Goal: Use online tool/utility: Utilize a website feature to perform a specific function

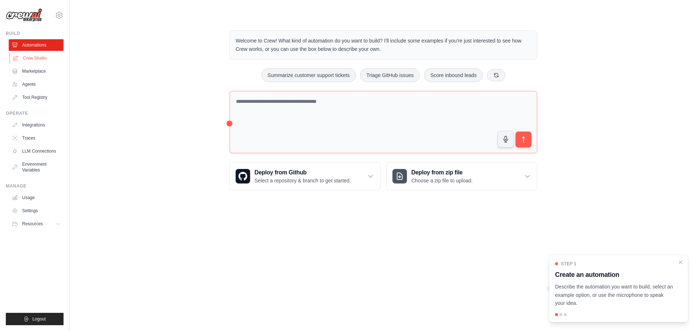
click at [34, 61] on link "Crew Studio" at bounding box center [36, 58] width 55 height 12
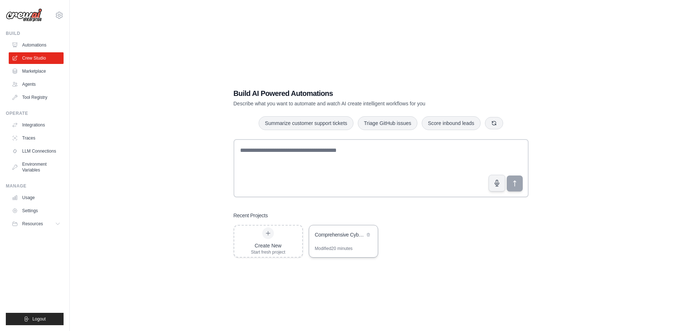
click at [339, 232] on div "Comprehensive Cybersecurity Penetration Testing Suite" at bounding box center [340, 234] width 50 height 7
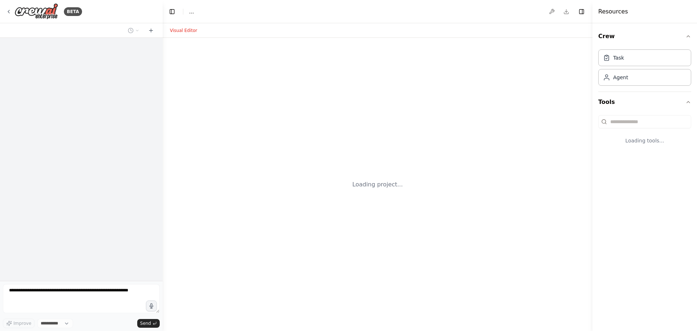
select select "****"
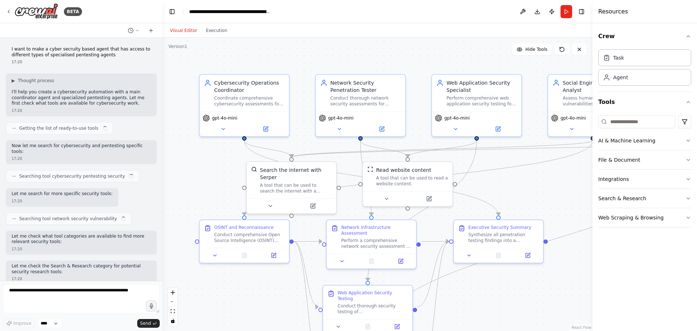
scroll to position [995, 0]
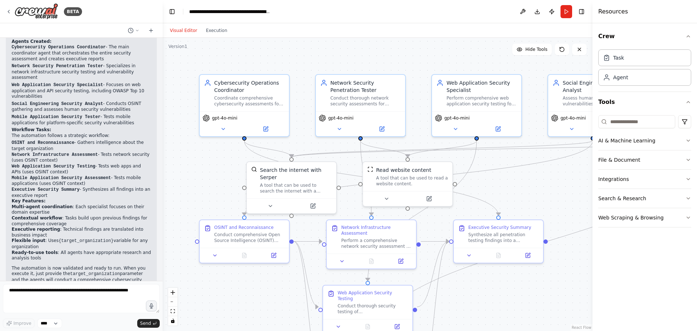
click at [210, 36] on div "Visual Editor Execution" at bounding box center [199, 30] width 66 height 15
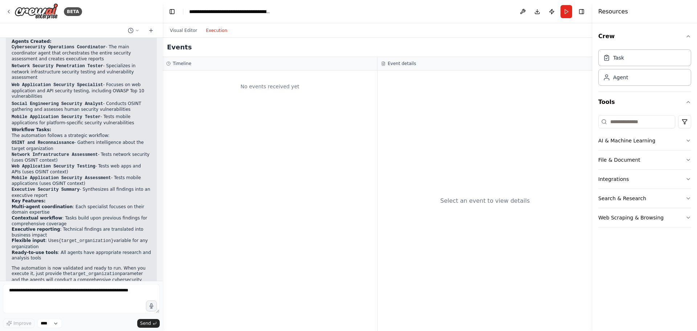
click at [209, 33] on button "Execution" at bounding box center [217, 30] width 30 height 9
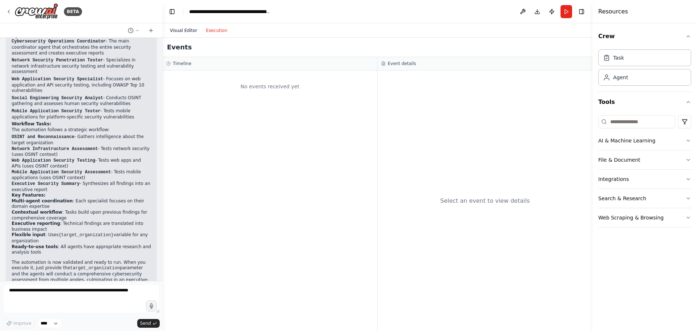
click at [180, 27] on button "Visual Editor" at bounding box center [184, 30] width 36 height 9
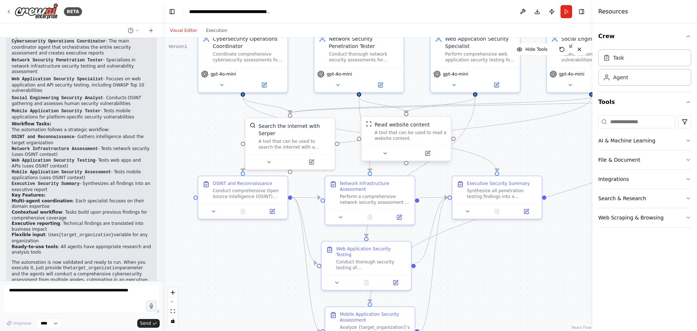
drag, startPoint x: 494, startPoint y: 200, endPoint x: 450, endPoint y: 157, distance: 61.9
click at [492, 151] on div ".deletable-edge-delete-btn { width: 20px; height: 20px; border: 0px solid #ffff…" at bounding box center [378, 184] width 430 height 293
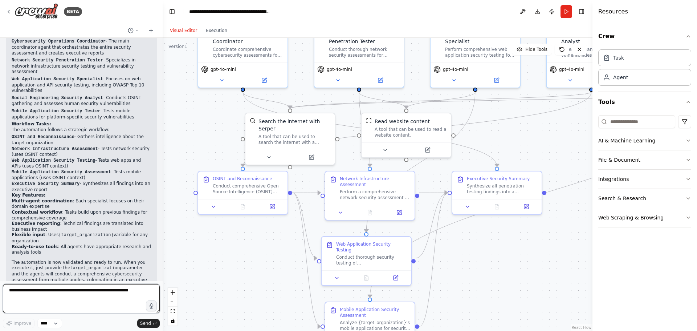
click at [118, 294] on textarea at bounding box center [81, 298] width 157 height 29
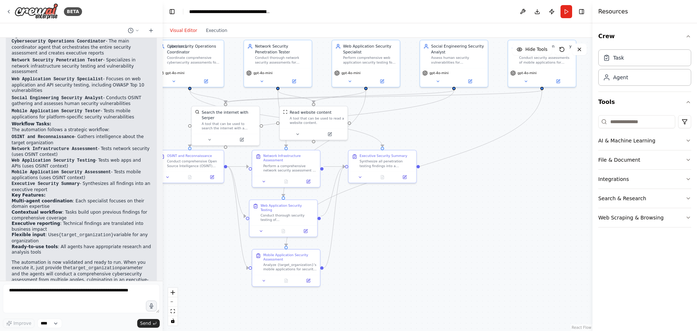
drag, startPoint x: 273, startPoint y: 278, endPoint x: 205, endPoint y: 231, distance: 82.5
click at [205, 231] on div ".deletable-edge-delete-btn { width: 20px; height: 20px; border: 0px solid #ffff…" at bounding box center [378, 184] width 430 height 293
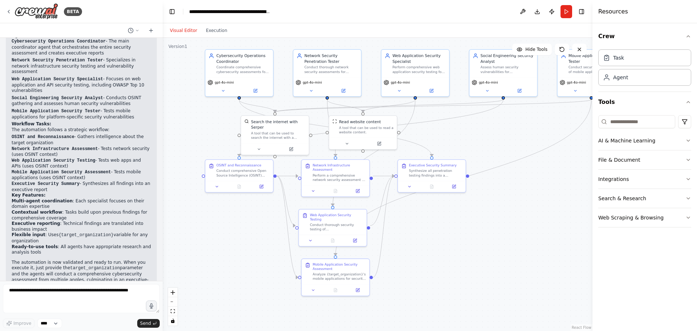
drag, startPoint x: 483, startPoint y: 222, endPoint x: 540, endPoint y: 232, distance: 57.8
click at [540, 232] on div ".deletable-edge-delete-btn { width: 20px; height: 20px; border: 0px solid #ffff…" at bounding box center [378, 184] width 430 height 293
click at [630, 147] on button "AI & Machine Learning" at bounding box center [645, 140] width 93 height 19
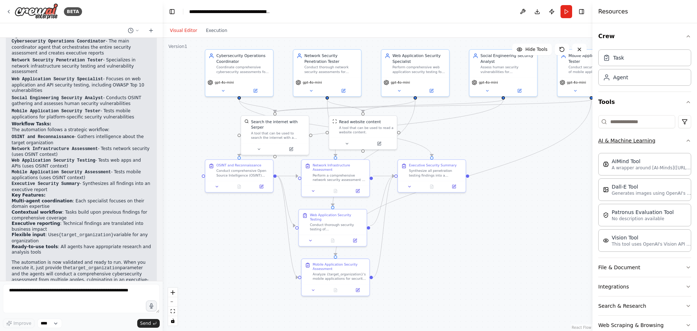
click at [637, 142] on button "AI & Machine Learning" at bounding box center [645, 140] width 93 height 19
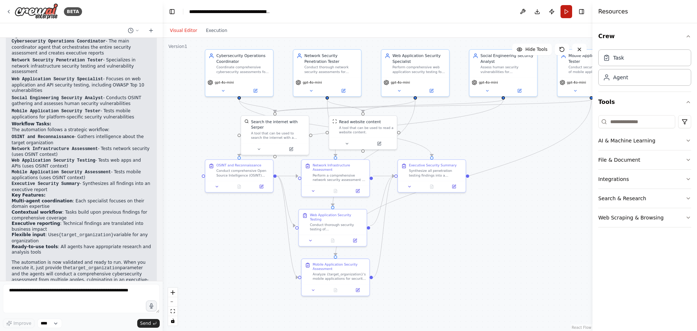
click at [566, 12] on button "Run" at bounding box center [567, 11] width 12 height 13
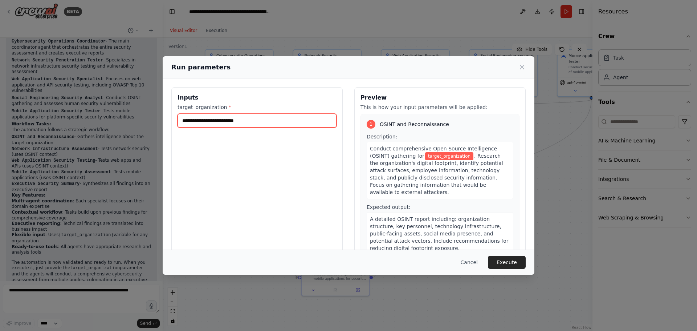
click at [260, 117] on input "target_organization *" at bounding box center [257, 121] width 159 height 14
type input "**********"
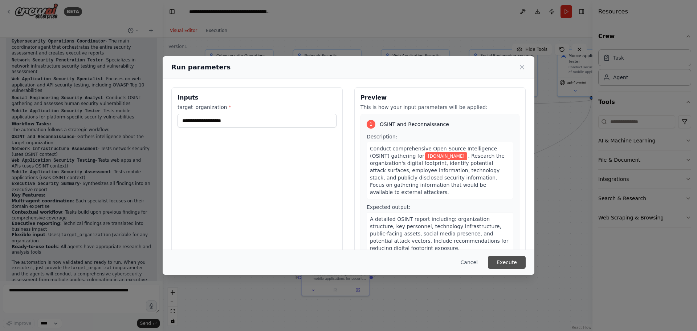
click at [505, 264] on button "Execute" at bounding box center [507, 262] width 38 height 13
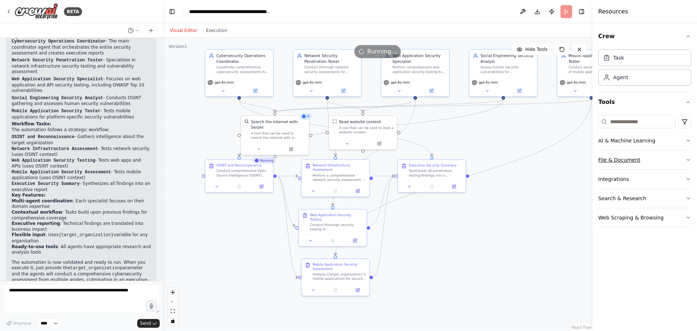
drag, startPoint x: 336, startPoint y: 173, endPoint x: 616, endPoint y: 163, distance: 280.2
click at [493, 147] on div ".deletable-edge-delete-btn { width: 20px; height: 20px; border: 0px solid #ffff…" at bounding box center [378, 184] width 430 height 293
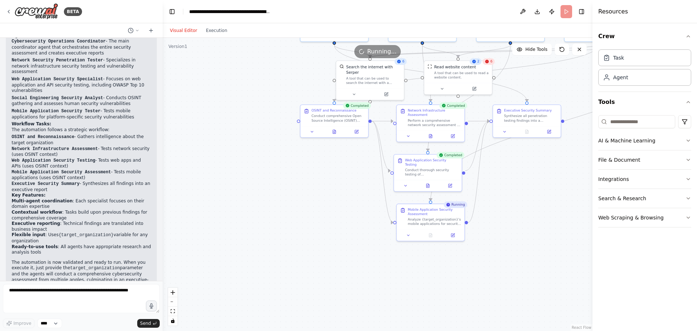
drag, startPoint x: 511, startPoint y: 174, endPoint x: 327, endPoint y: 202, distance: 186.4
click at [317, 200] on div ".deletable-edge-delete-btn { width: 20px; height: 20px; border: 0px solid #ffff…" at bounding box center [378, 184] width 430 height 293
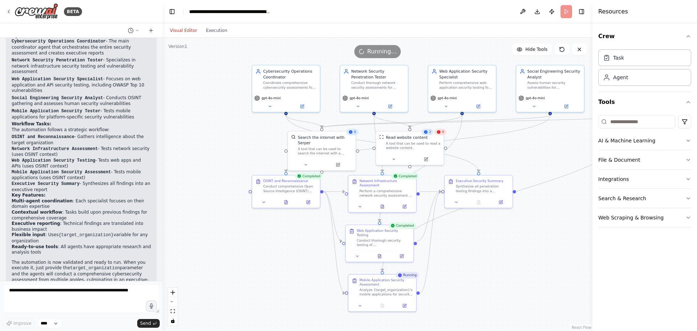
drag, startPoint x: 523, startPoint y: 184, endPoint x: 476, endPoint y: 254, distance: 84.7
click at [476, 255] on div ".deletable-edge-delete-btn { width: 20px; height: 20px; border: 0px solid #ffff…" at bounding box center [378, 184] width 430 height 293
click at [431, 151] on div "Read website content A tool that can be used to read a website content." at bounding box center [410, 142] width 68 height 22
click at [426, 145] on div "A tool that can be used to read a website content." at bounding box center [413, 145] width 54 height 9
click at [636, 248] on div "Crew Task Agent Tools AI & Machine Learning File & Document Integrations Search…" at bounding box center [645, 177] width 105 height 308
